Goal: Use online tool/utility: Utilize a website feature to perform a specific function

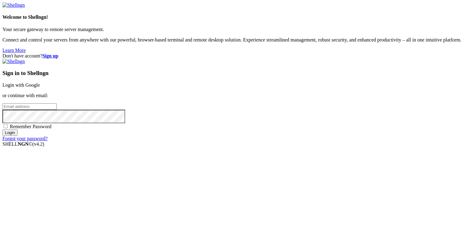
click at [40, 84] on link "Login with Google" at bounding box center [20, 84] width 37 height 5
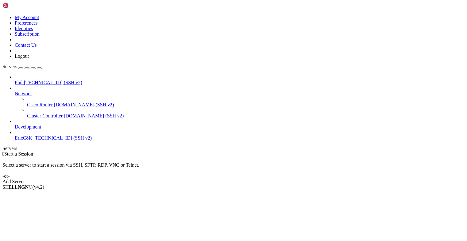
click at [33, 135] on span "[TECHNICAL_ID] (SSH v2)" at bounding box center [62, 137] width 58 height 5
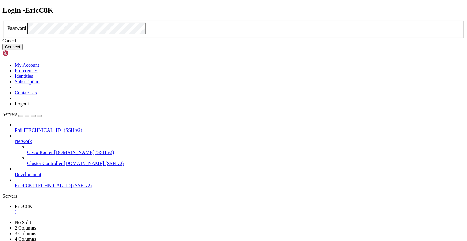
click at [23, 50] on button "Connect" at bounding box center [12, 47] width 20 height 6
